Goal: Task Accomplishment & Management: Complete application form

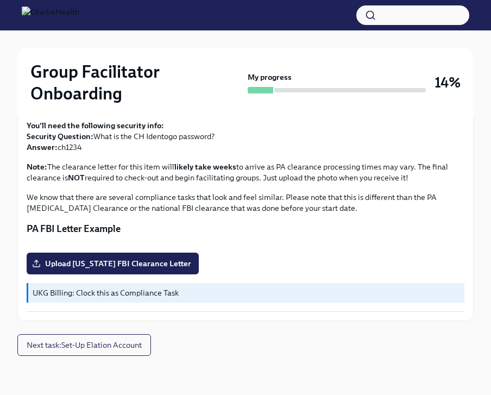
scroll to position [316, 0]
click at [146, 269] on span "Upload [US_STATE] FBI Clearance Letter" at bounding box center [112, 263] width 157 height 11
click at [0, 0] on input "Upload [US_STATE] FBI Clearance Letter" at bounding box center [0, 0] width 0 height 0
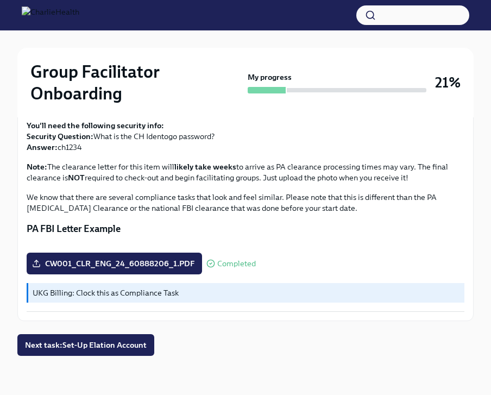
scroll to position [334, 0]
click at [74, 350] on span "Next task : Set-Up Elation Account" at bounding box center [86, 345] width 122 height 11
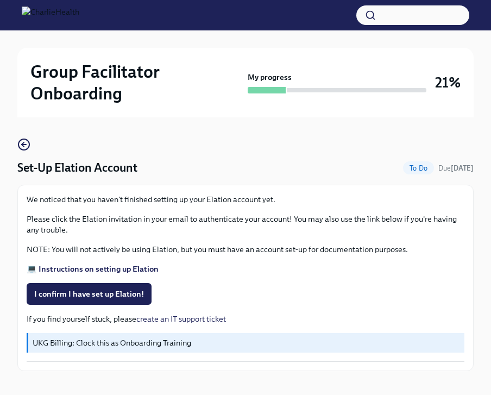
scroll to position [79, 0]
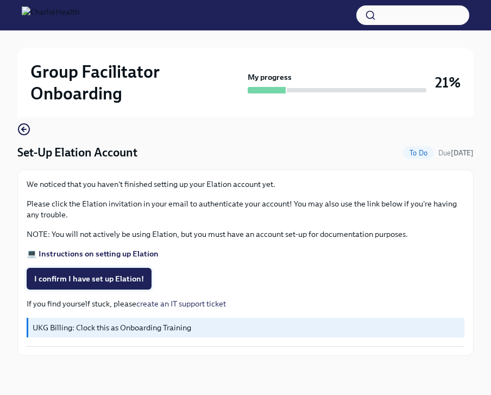
click at [125, 279] on span "I confirm I have set up Elation!" at bounding box center [89, 278] width 110 height 11
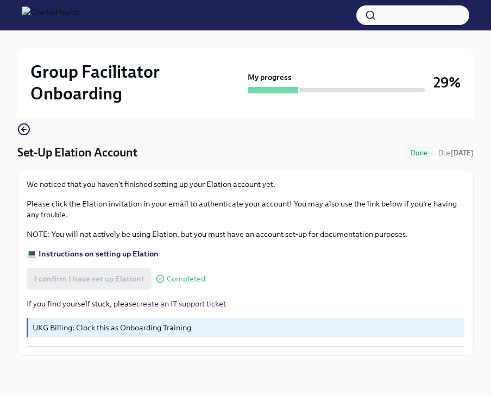
scroll to position [0, 0]
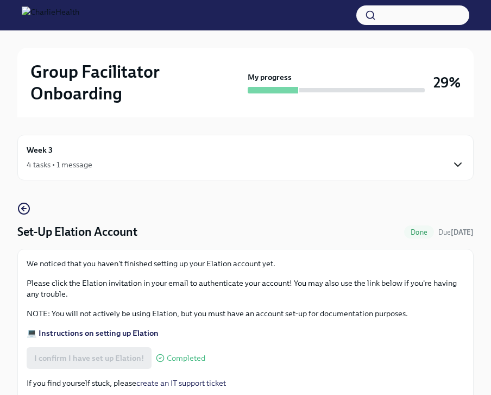
click at [459, 163] on icon "button" at bounding box center [458, 164] width 13 height 13
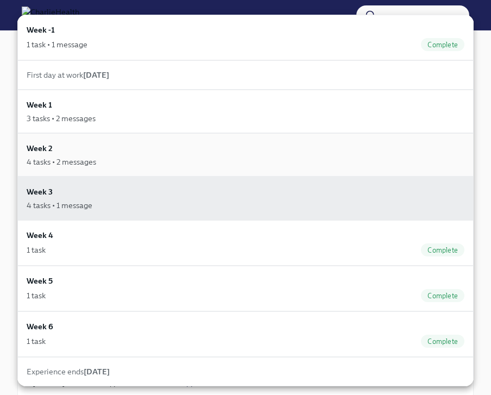
click at [116, 149] on div "Week 2 4 tasks • 2 messages" at bounding box center [246, 154] width 438 height 25
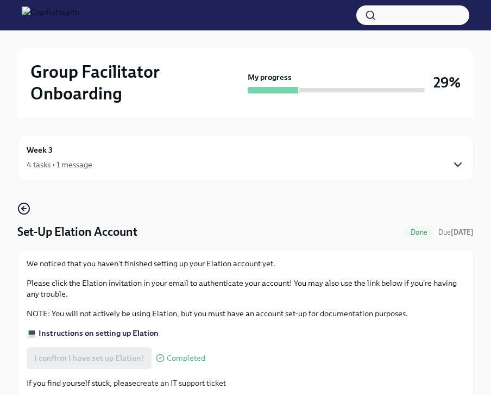
click at [458, 162] on icon "button" at bounding box center [458, 164] width 13 height 13
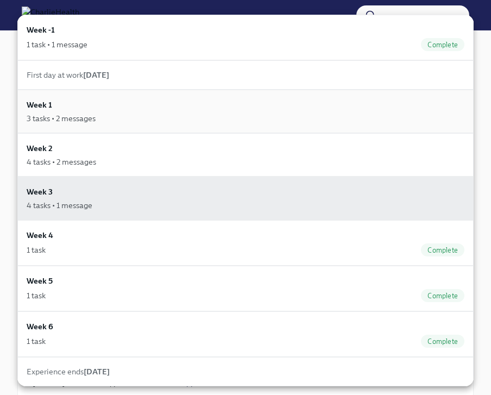
click at [241, 117] on div "3 tasks • 2 messages" at bounding box center [246, 118] width 438 height 11
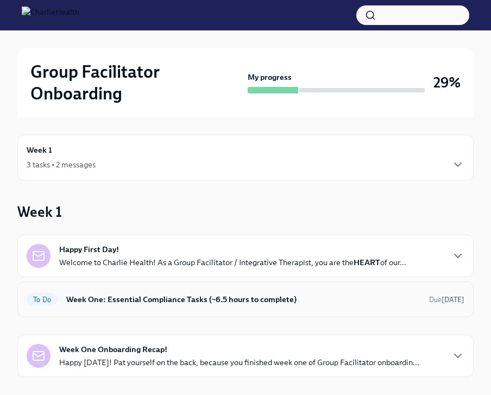
click at [287, 302] on h6 "Week One: Essential Compliance Tasks (~6.5 hours to complete)" at bounding box center [243, 299] width 354 height 12
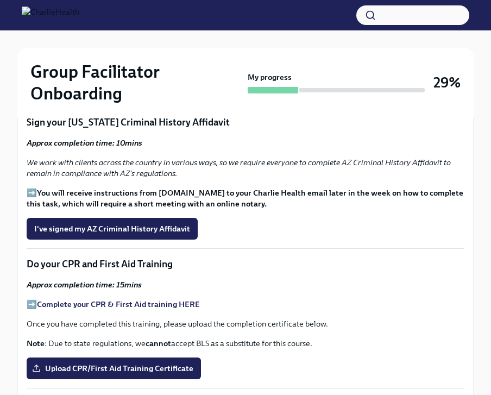
scroll to position [1311, 0]
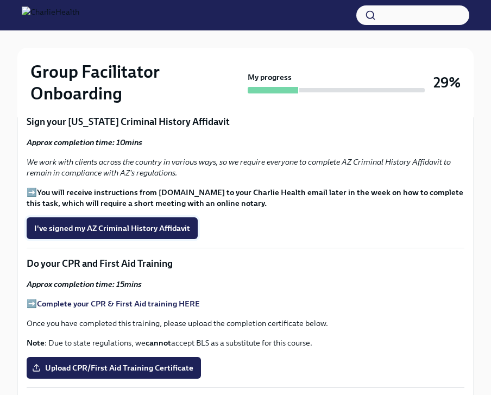
click at [141, 227] on span "I've signed my AZ Criminal History Affidavit" at bounding box center [112, 228] width 156 height 11
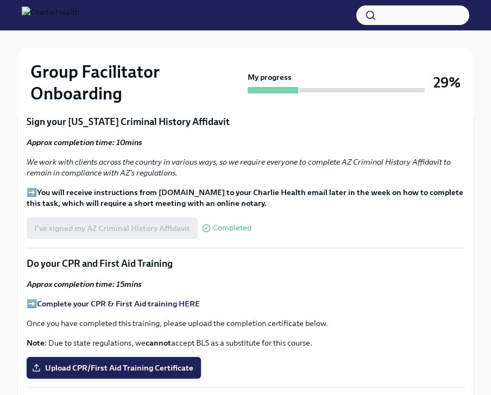
click at [140, 365] on span "Upload CPR/First Aid Training Certificate" at bounding box center [113, 367] width 159 height 11
click at [0, 0] on input "Upload CPR/First Aid Training Certificate" at bounding box center [0, 0] width 0 height 0
click at [143, 303] on strong "Complete your CPR & First Aid training HERE" at bounding box center [118, 304] width 163 height 10
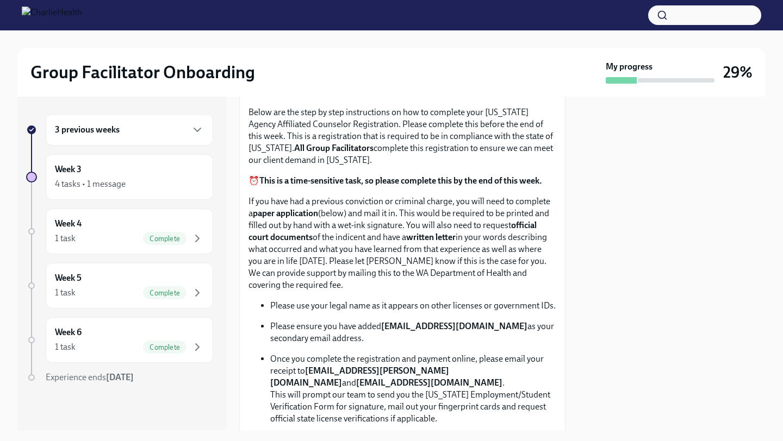
scroll to position [463, 0]
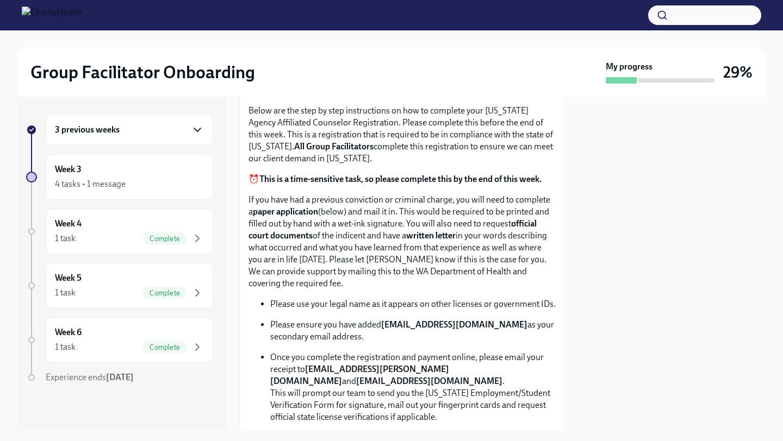
click at [198, 127] on icon "button" at bounding box center [197, 129] width 13 height 13
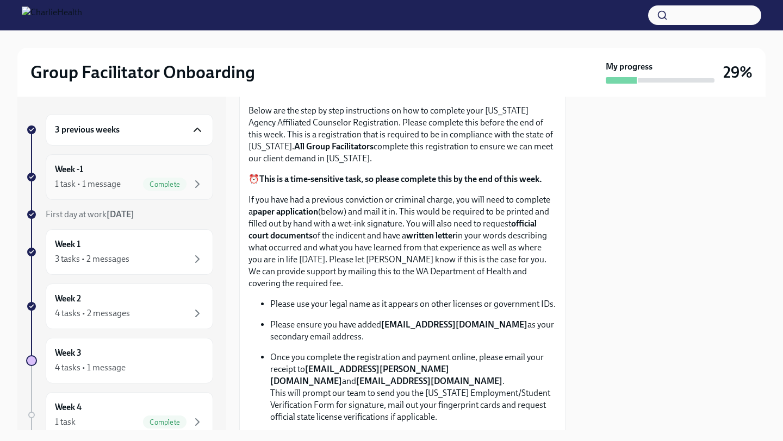
click at [126, 187] on div "1 task • 1 message Complete" at bounding box center [129, 184] width 149 height 13
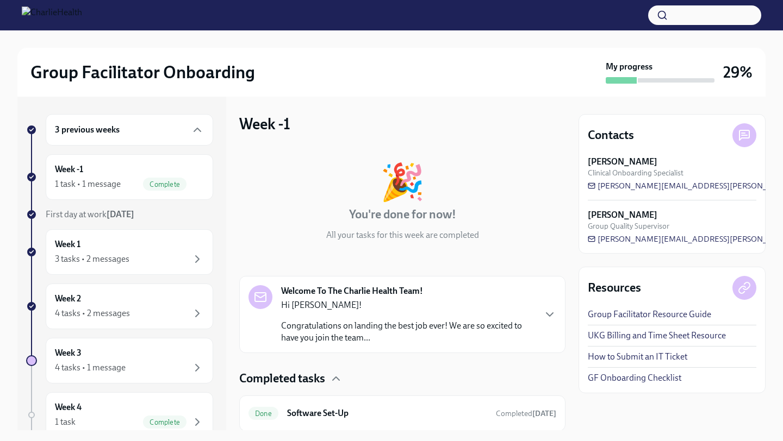
scroll to position [36, 0]
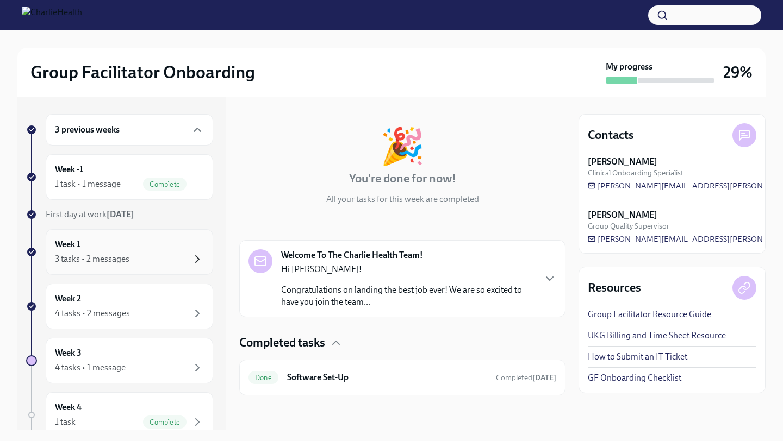
click at [194, 257] on icon "button" at bounding box center [197, 259] width 13 height 13
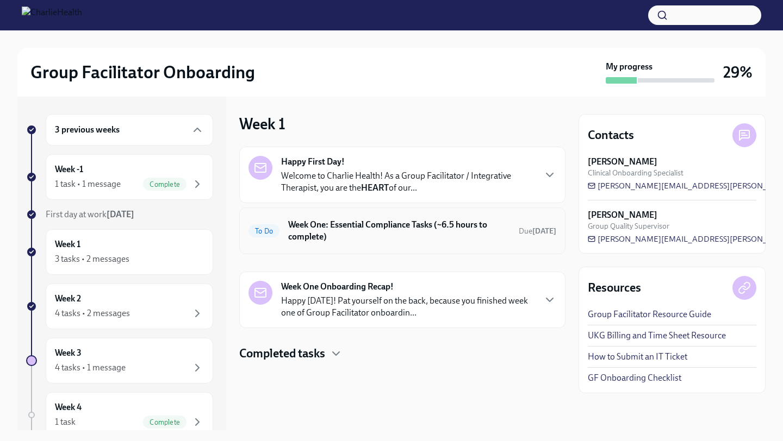
click at [443, 234] on h6 "Week One: Essential Compliance Tasks (~6.5 hours to complete)" at bounding box center [399, 231] width 222 height 24
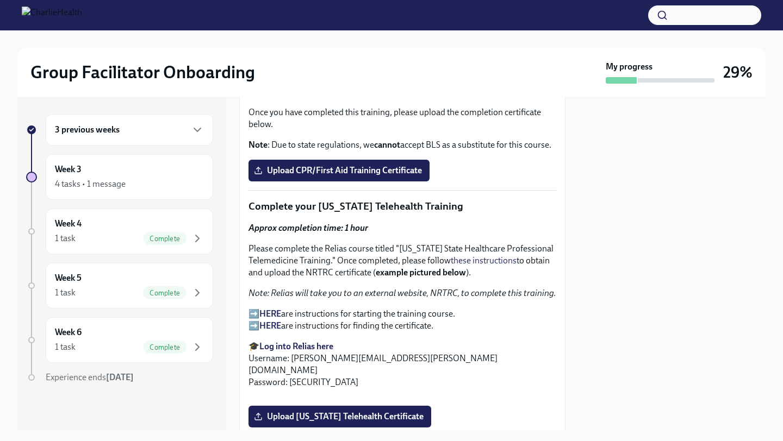
scroll to position [1639, 0]
click at [392, 173] on span "Upload CPR/First Aid Training Certificate" at bounding box center [339, 170] width 166 height 11
click at [0, 0] on input "Upload CPR/First Aid Training Certificate" at bounding box center [0, 0] width 0 height 0
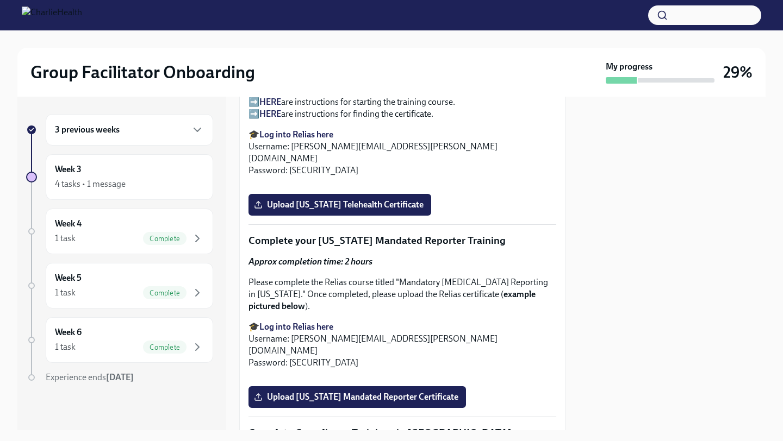
scroll to position [1861, 0]
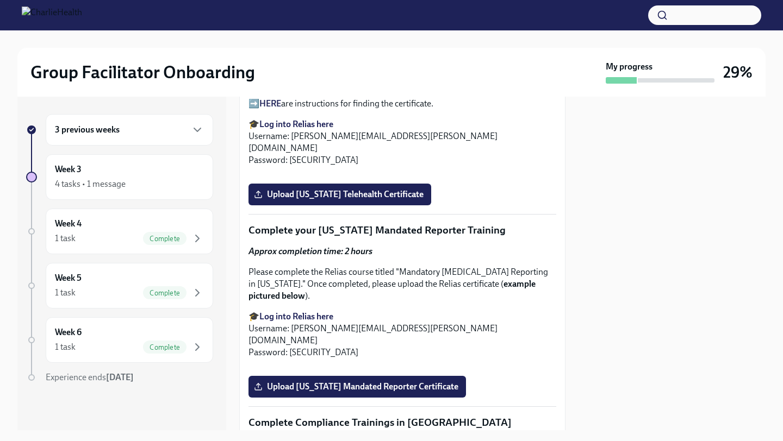
click at [308, 125] on strong "Log into Relias here" at bounding box center [296, 124] width 74 height 10
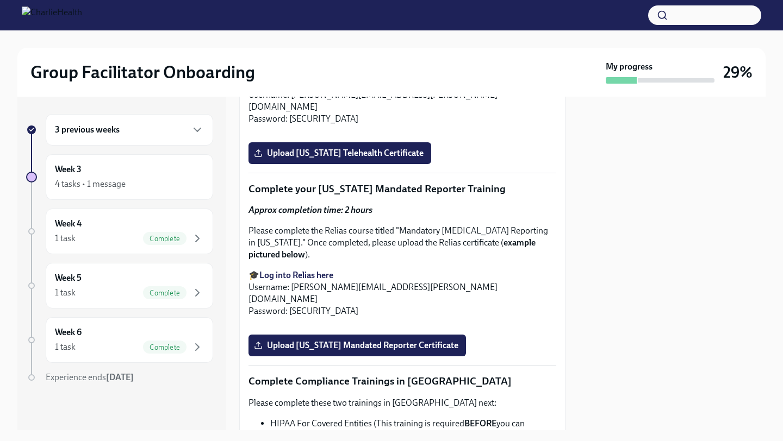
scroll to position [1905, 0]
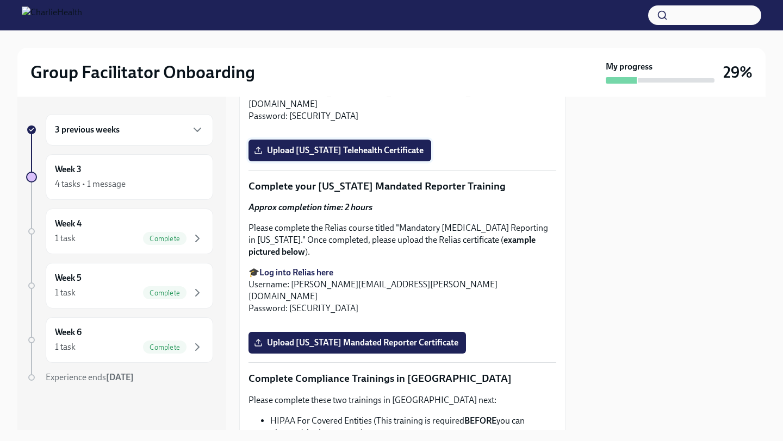
click at [320, 156] on span "Upload [US_STATE] Telehealth Certificate" at bounding box center [339, 150] width 167 height 11
click at [0, 0] on input "Upload [US_STATE] Telehealth Certificate" at bounding box center [0, 0] width 0 height 0
click at [296, 156] on span "Upload [US_STATE] Telehealth Certificate" at bounding box center [339, 150] width 167 height 11
click at [0, 0] on input "Upload [US_STATE] Telehealth Certificate" at bounding box center [0, 0] width 0 height 0
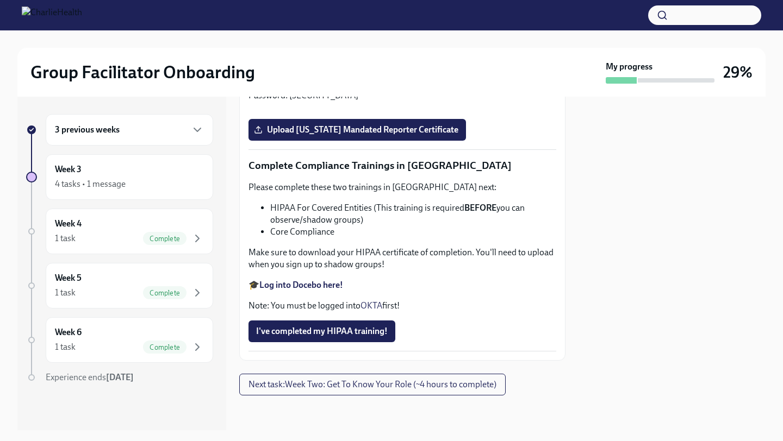
scroll to position [2258, 0]
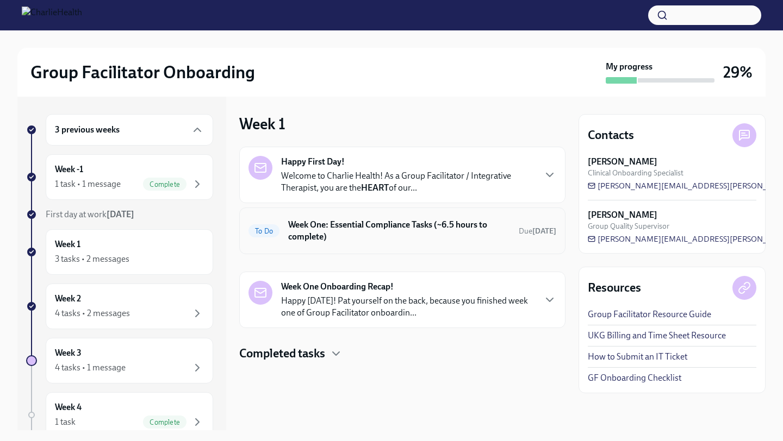
click at [368, 236] on h6 "Week One: Essential Compliance Tasks (~6.5 hours to complete)" at bounding box center [399, 231] width 222 height 24
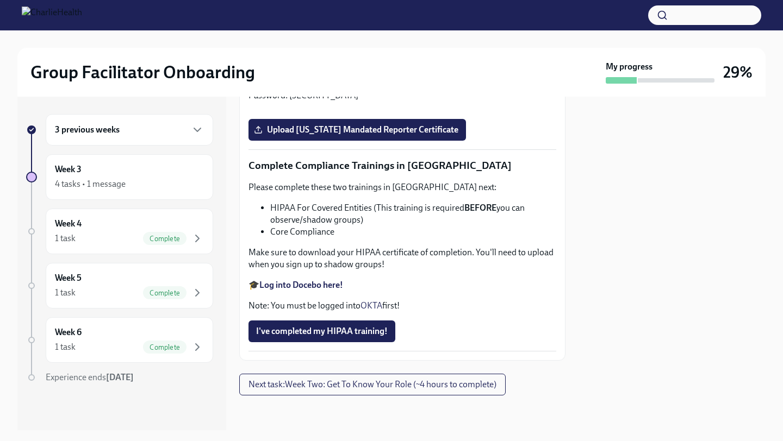
scroll to position [2283, 0]
